Goal: Transaction & Acquisition: Download file/media

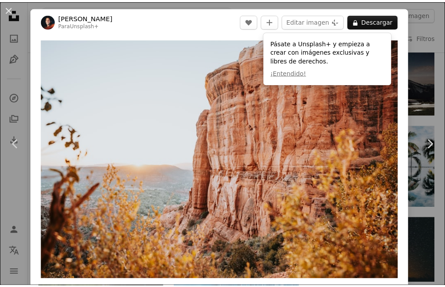
scroll to position [967, 0]
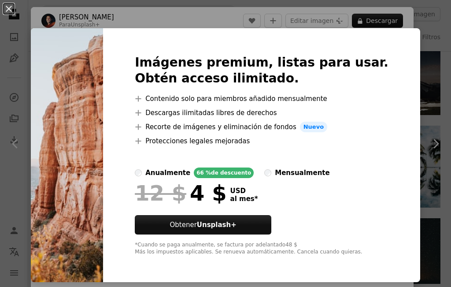
click at [71, 63] on img at bounding box center [67, 155] width 72 height 254
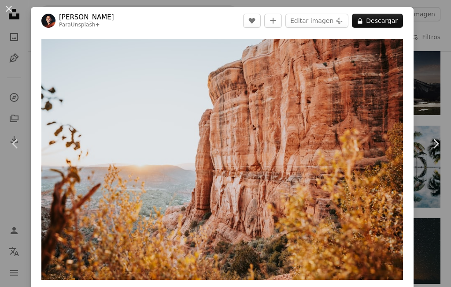
click at [427, 53] on div "An X shape Chevron left Chevron right [PERSON_NAME] Para Unsplash+ A heart A pl…" at bounding box center [225, 143] width 451 height 287
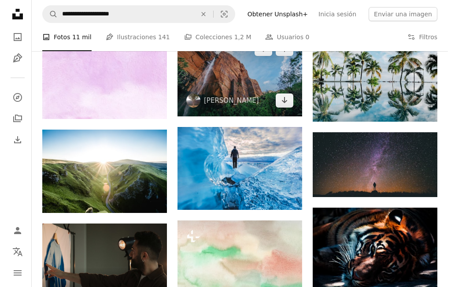
scroll to position [1055, 0]
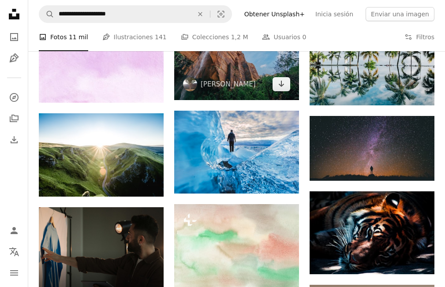
click at [214, 90] on span "[PERSON_NAME]" at bounding box center [219, 84] width 73 height 14
click at [229, 72] on img at bounding box center [236, 58] width 125 height 83
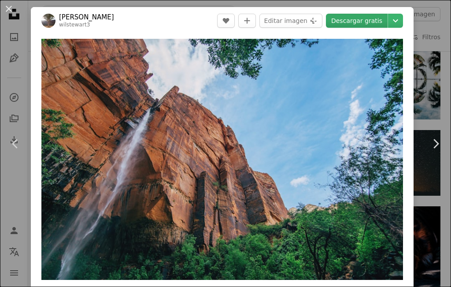
click at [344, 25] on link "Descargar gratis" at bounding box center [357, 21] width 62 height 14
